Goal: Information Seeking & Learning: Learn about a topic

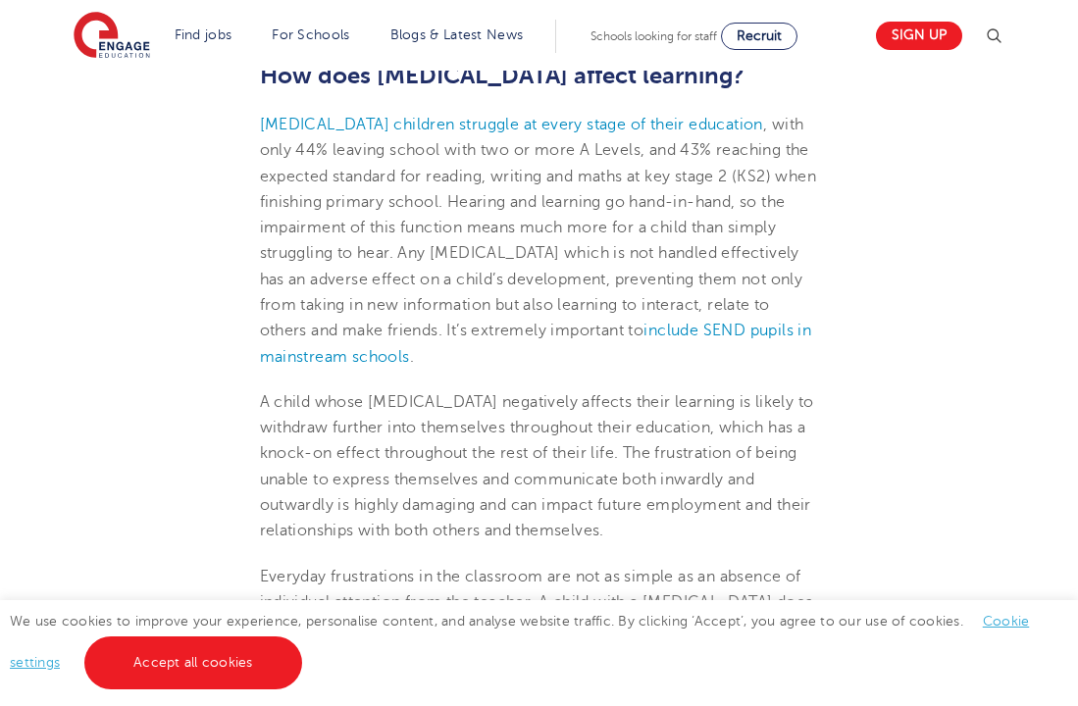
scroll to position [2531, 0]
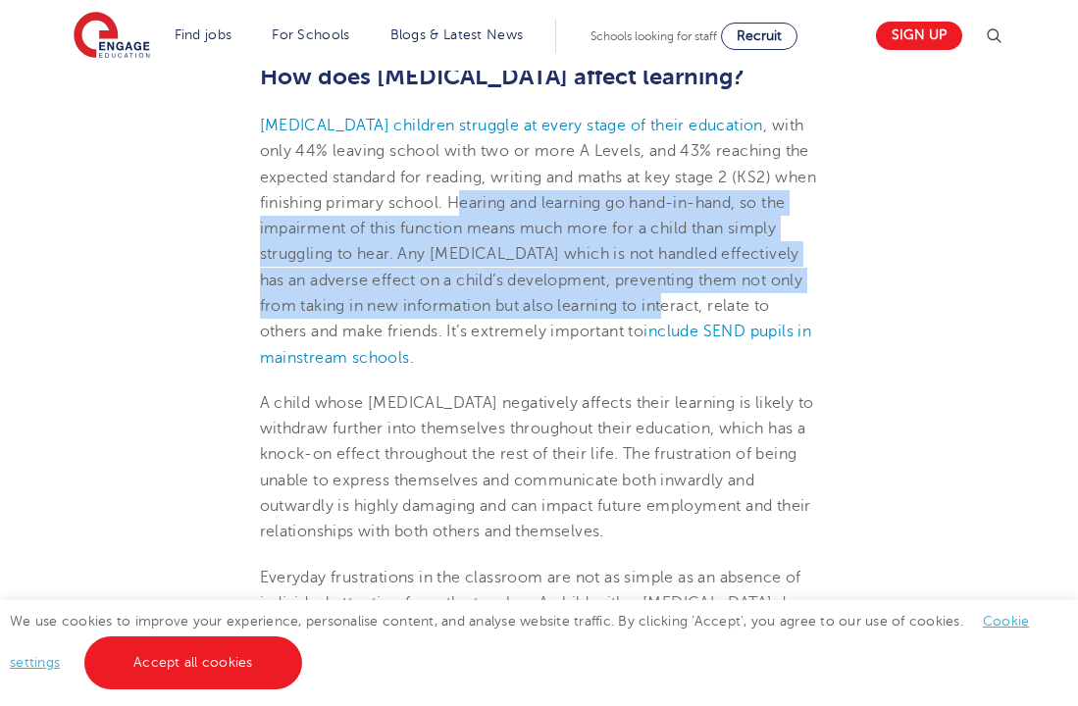
drag, startPoint x: 508, startPoint y: 191, endPoint x: 778, endPoint y: 317, distance: 297.5
click at [778, 317] on p "[MEDICAL_DATA] children struggle at every stage of their education , with only …" at bounding box center [539, 242] width 559 height 258
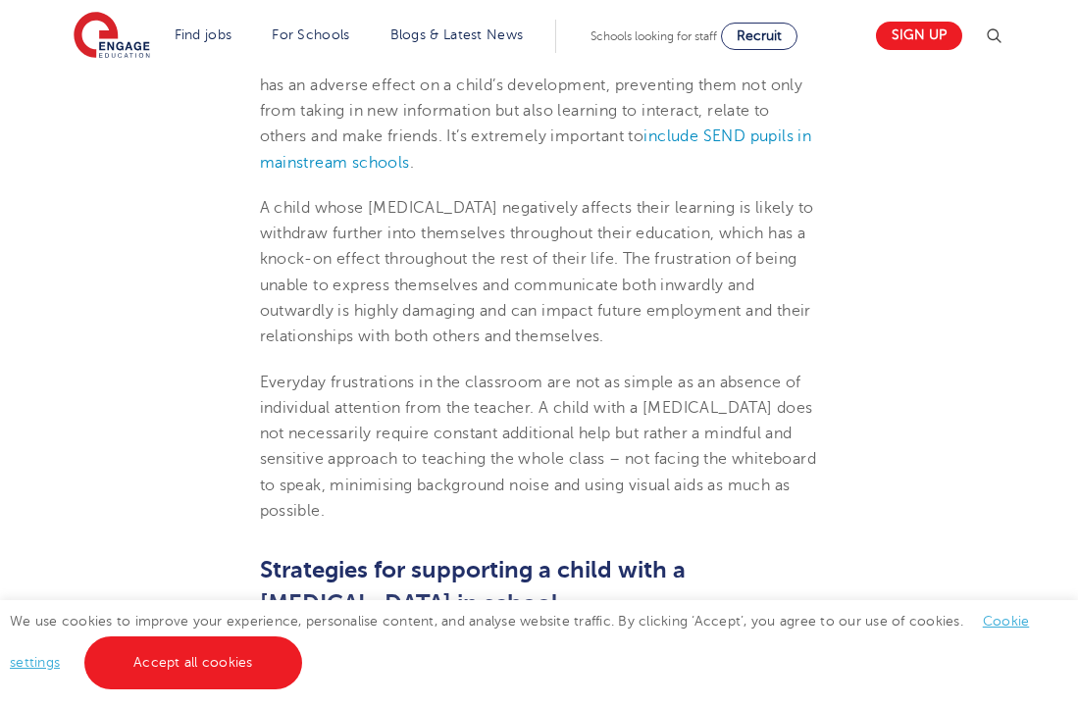
scroll to position [2741, 0]
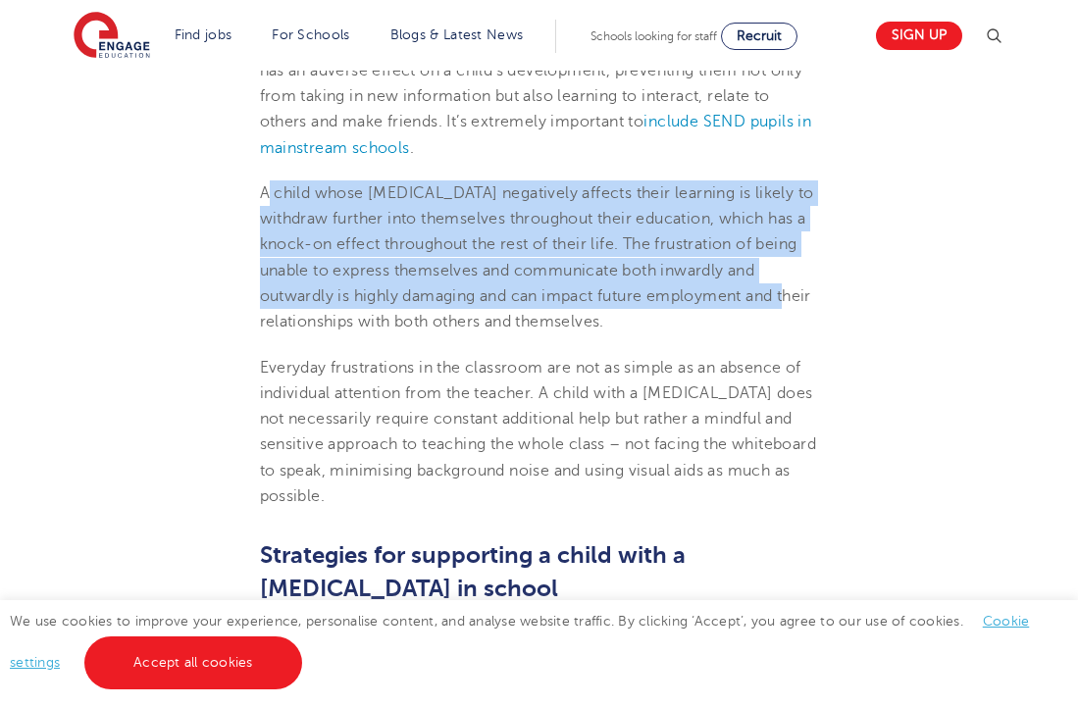
drag, startPoint x: 267, startPoint y: 199, endPoint x: 760, endPoint y: 303, distance: 504.2
click at [760, 303] on span "A child whose [MEDICAL_DATA] negatively affects their learning is likely to wit…" at bounding box center [537, 257] width 554 height 146
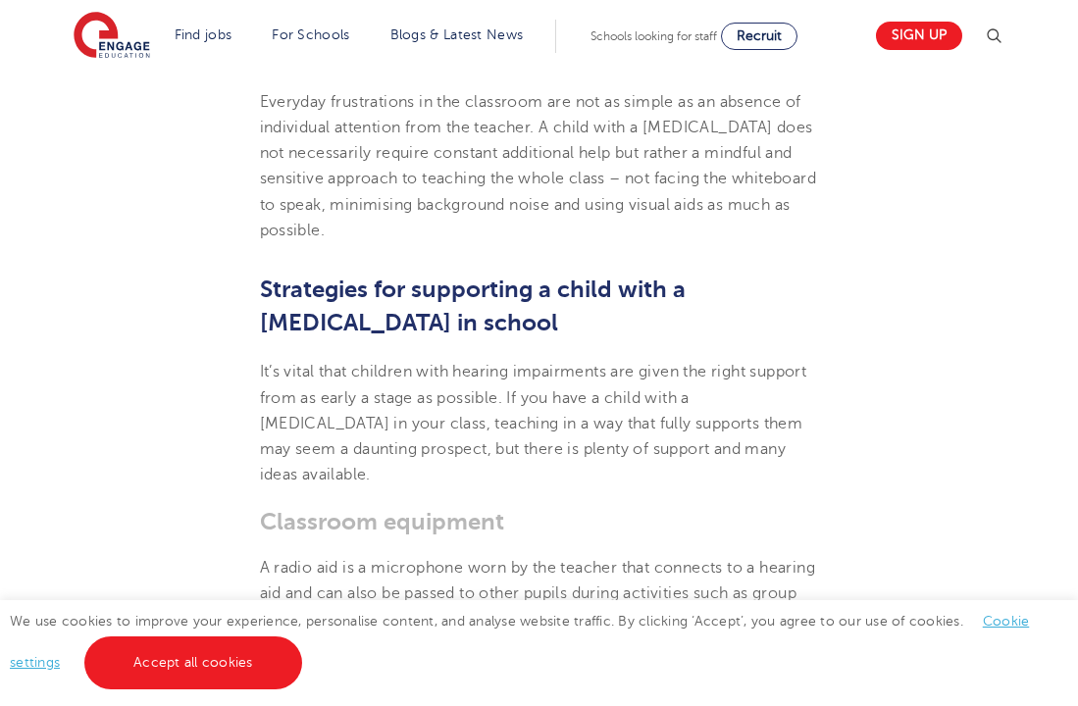
scroll to position [3017, 0]
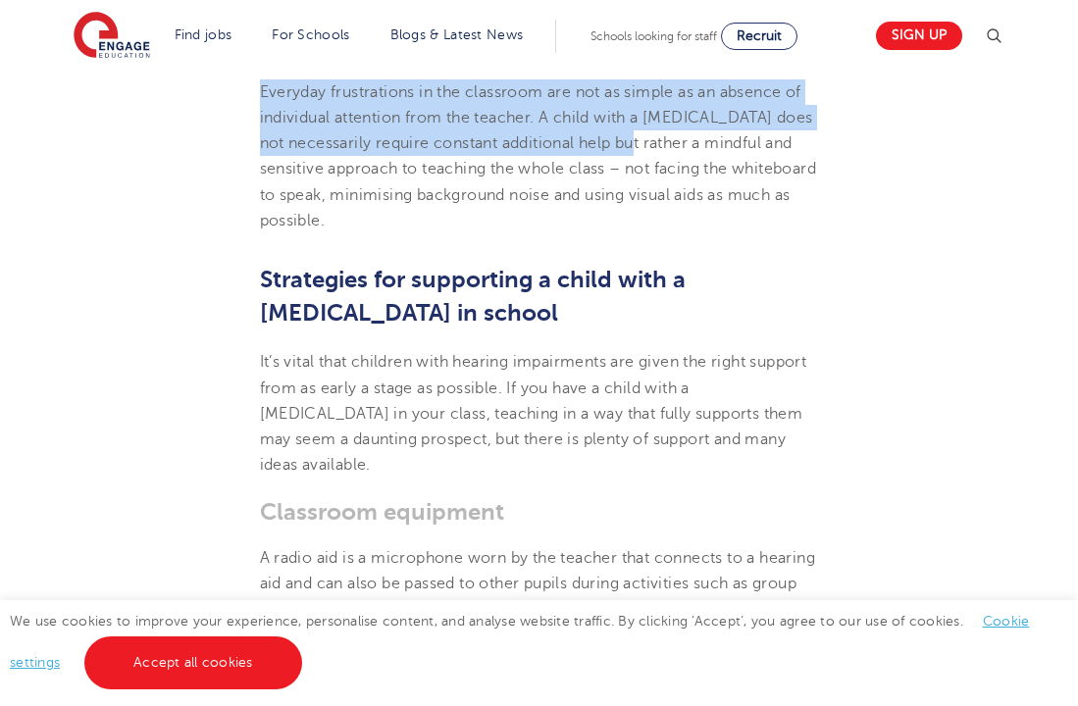
drag, startPoint x: 257, startPoint y: 90, endPoint x: 645, endPoint y: 140, distance: 391.6
click at [645, 140] on section "[DATE] How to support a child with a [MEDICAL_DATA] in school Going through sch…" at bounding box center [539, 561] width 951 height 6073
click at [645, 140] on span "Everyday frustrations in the classroom are not as simple as an absence of indiv…" at bounding box center [538, 156] width 557 height 146
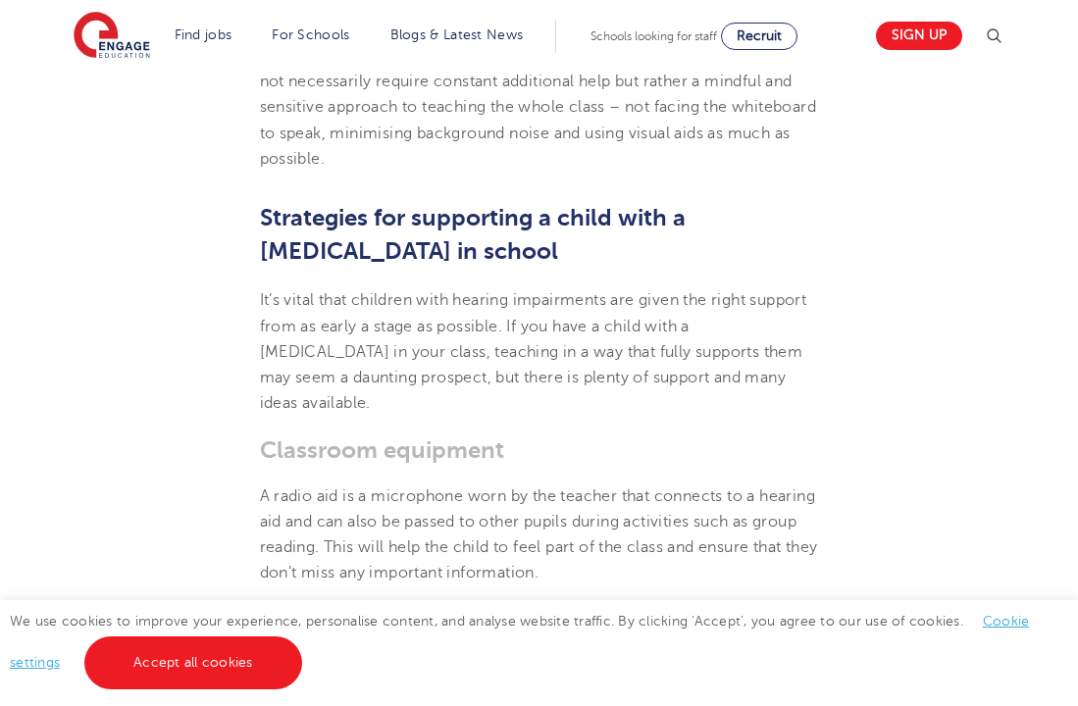
scroll to position [3110, 0]
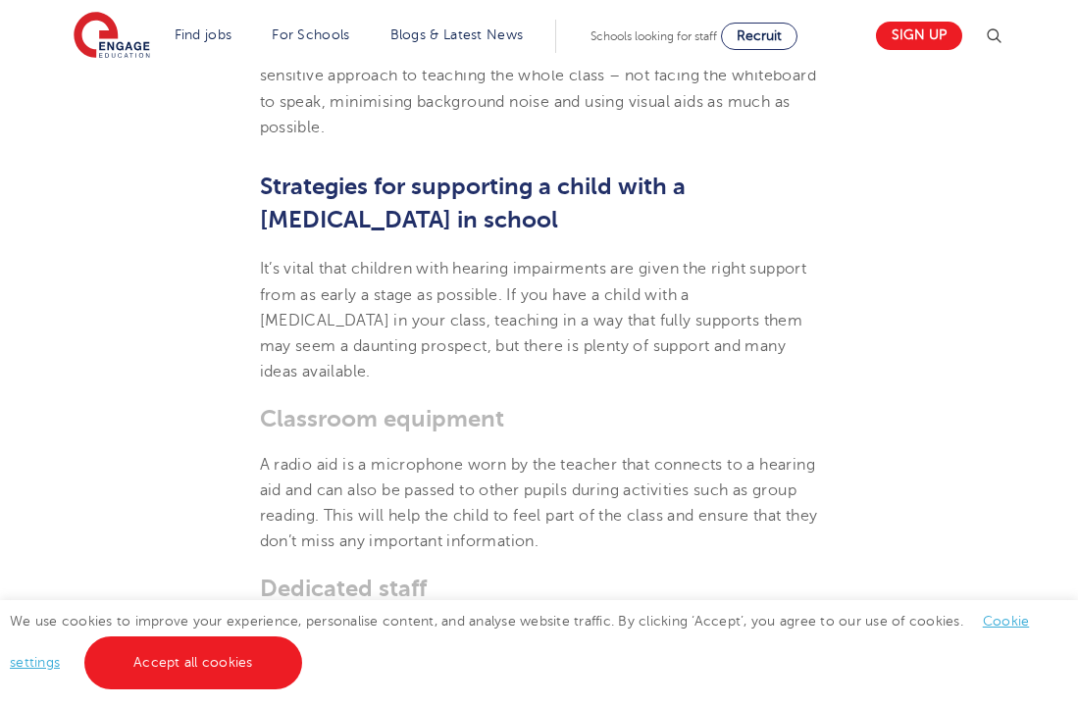
click at [255, 263] on section "[DATE] How to support a child with a [MEDICAL_DATA] in school Going through sch…" at bounding box center [539, 467] width 951 height 6073
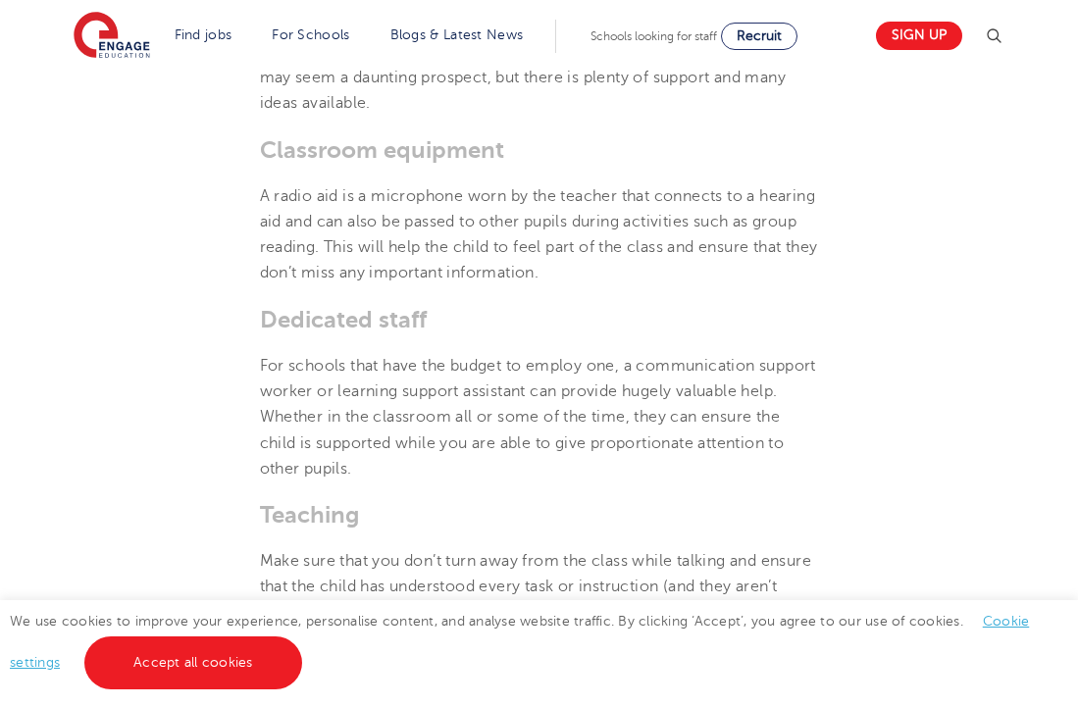
scroll to position [3396, 0]
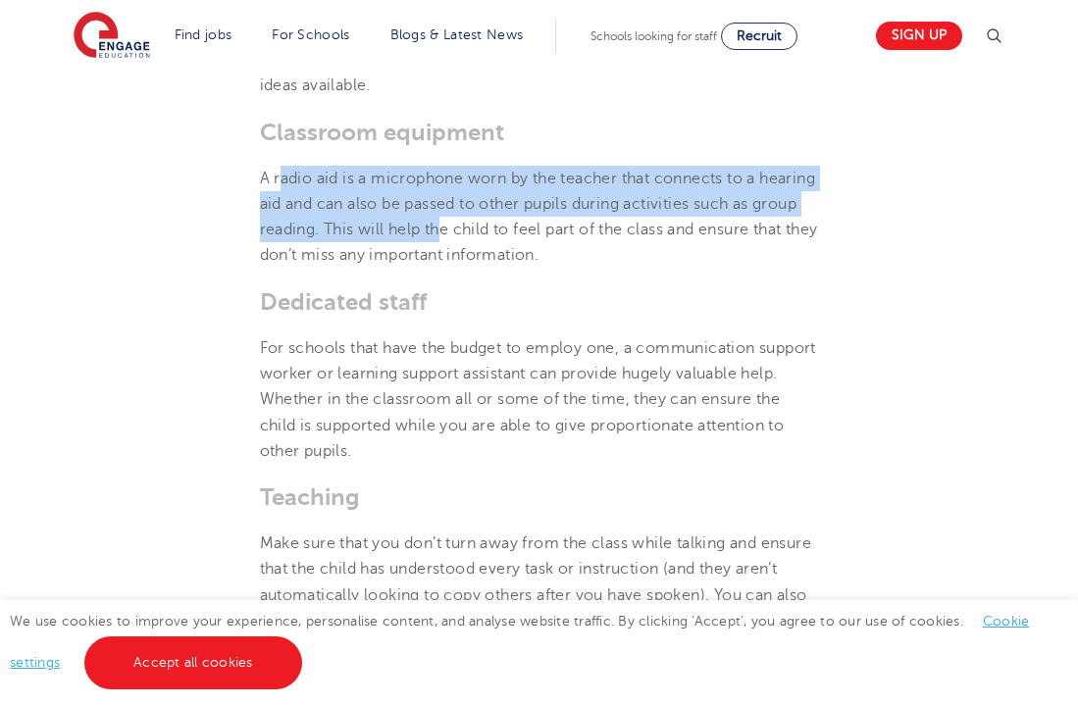
drag, startPoint x: 280, startPoint y: 187, endPoint x: 512, endPoint y: 219, distance: 233.6
click at [513, 222] on p "A radio aid is a microphone worn by the teacher that connects to a hearing aid …" at bounding box center [539, 217] width 559 height 103
click at [512, 219] on p "A radio aid is a microphone worn by the teacher that connects to a hearing aid …" at bounding box center [539, 217] width 559 height 103
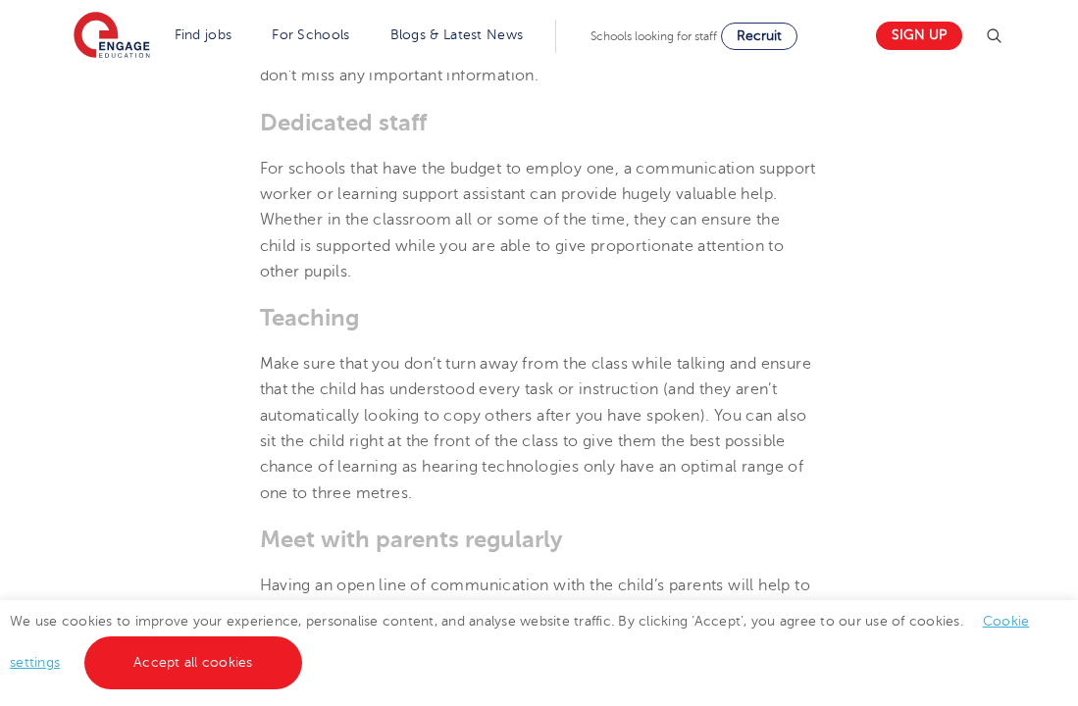
scroll to position [3578, 0]
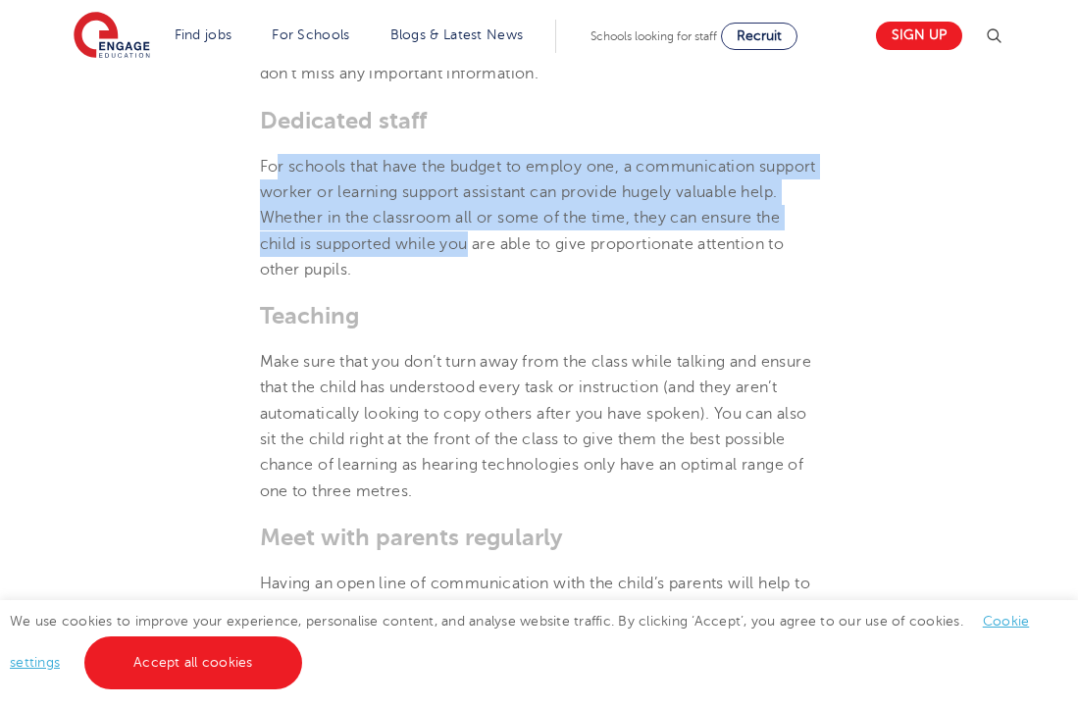
drag, startPoint x: 276, startPoint y: 167, endPoint x: 494, endPoint y: 248, distance: 233.4
click at [494, 248] on span "For schools that have the budget to employ one, a communication support worker …" at bounding box center [538, 218] width 556 height 121
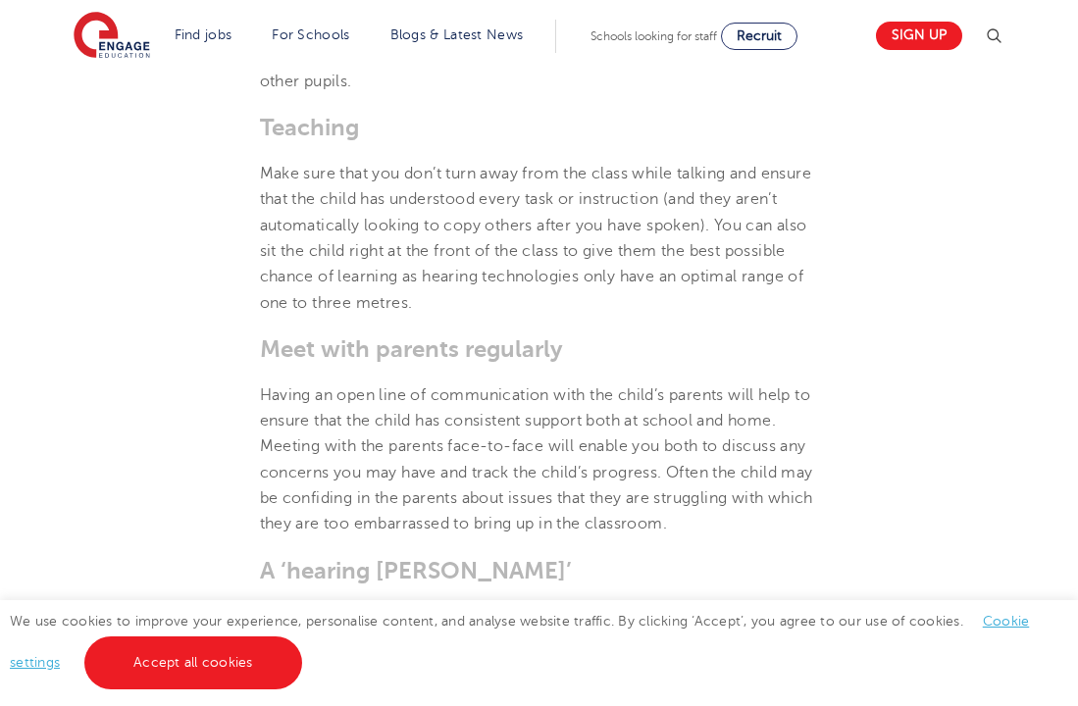
scroll to position [3770, 0]
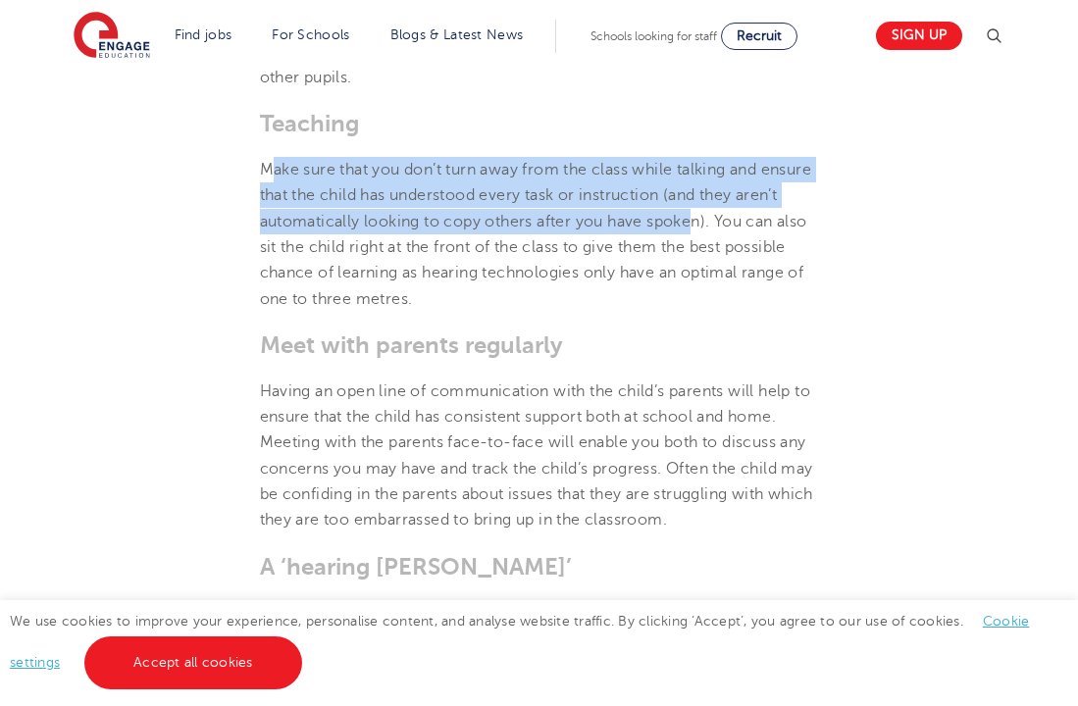
drag, startPoint x: 268, startPoint y: 174, endPoint x: 739, endPoint y: 220, distance: 473.0
click at [739, 220] on span "Make sure that you don’t turn away from the class while talking and ensure that…" at bounding box center [536, 234] width 552 height 146
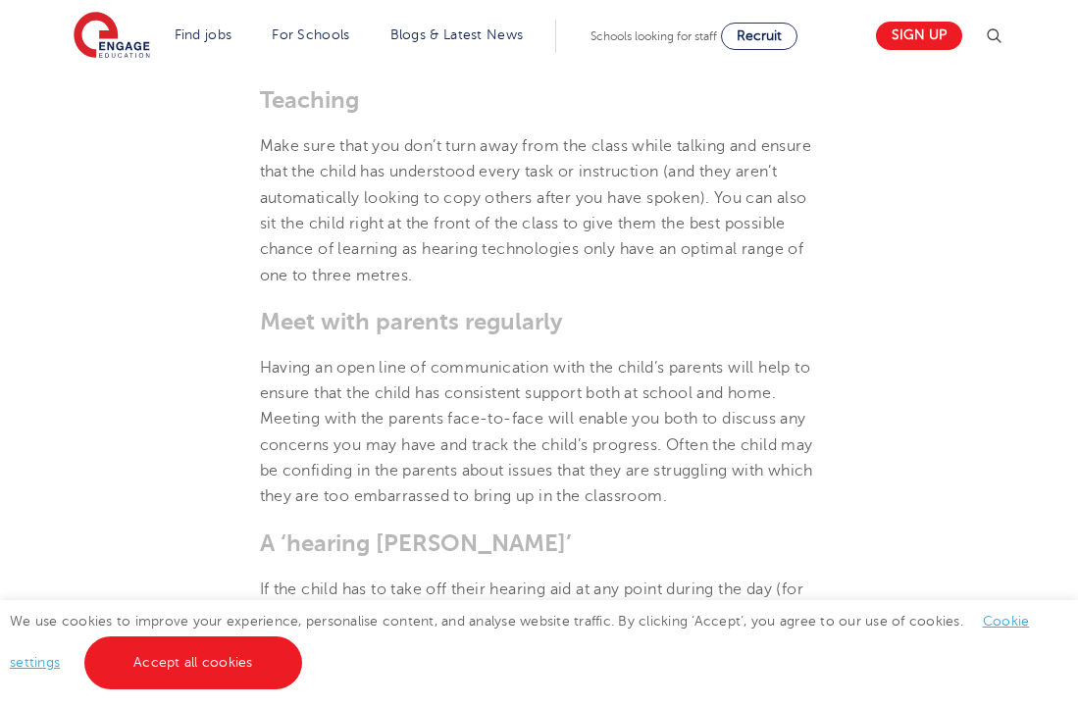
scroll to position [3804, 0]
